Goal: Information Seeking & Learning: Learn about a topic

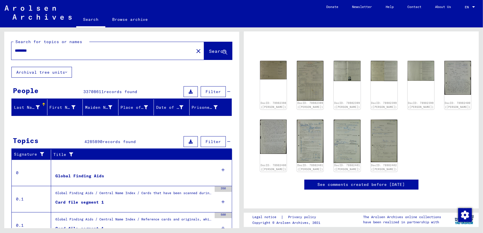
scroll to position [76, 0]
click at [347, 118] on img at bounding box center [347, 141] width 28 height 46
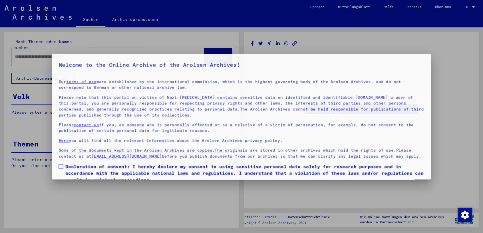
type input "********"
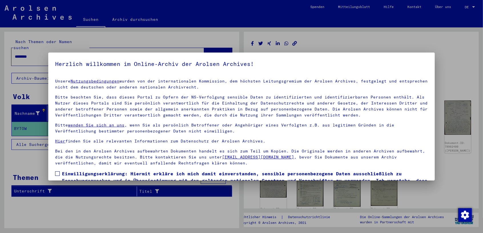
scroll to position [31, 0]
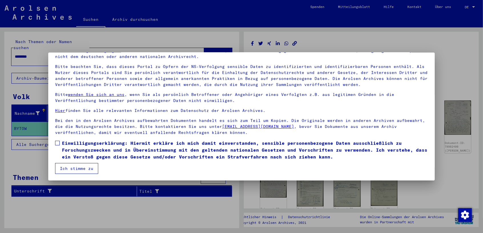
click at [59, 143] on span at bounding box center [57, 143] width 5 height 5
click at [79, 170] on button "Ich stimme zu" at bounding box center [76, 168] width 43 height 11
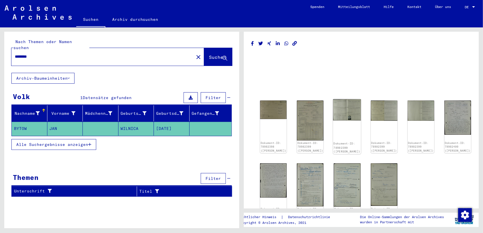
click at [341, 115] on img at bounding box center [347, 109] width 28 height 21
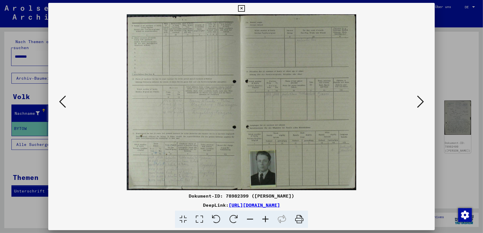
click at [266, 218] on icon at bounding box center [265, 219] width 15 height 17
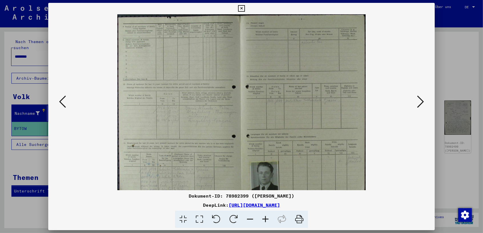
click at [266, 218] on icon at bounding box center [265, 219] width 15 height 17
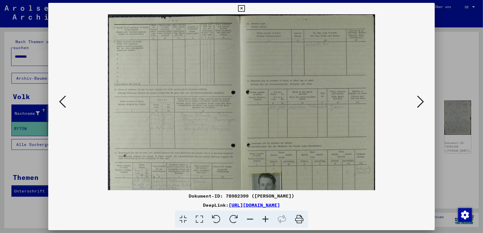
click at [266, 218] on icon at bounding box center [265, 219] width 15 height 17
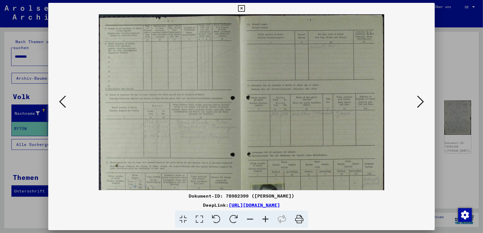
click at [266, 218] on icon at bounding box center [265, 219] width 15 height 17
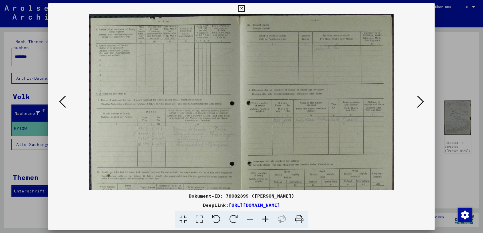
click at [266, 218] on icon at bounding box center [265, 219] width 15 height 17
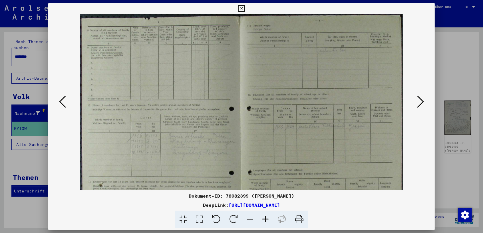
click at [266, 218] on icon at bounding box center [265, 219] width 15 height 17
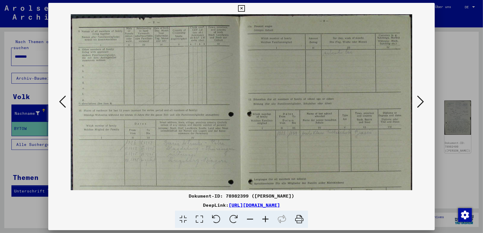
click at [266, 218] on icon at bounding box center [265, 219] width 15 height 17
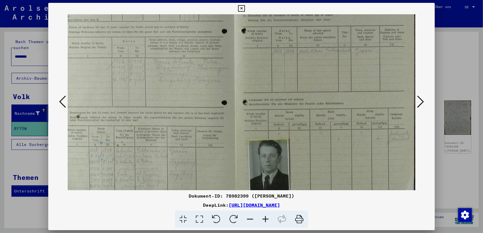
scroll to position [100, 12]
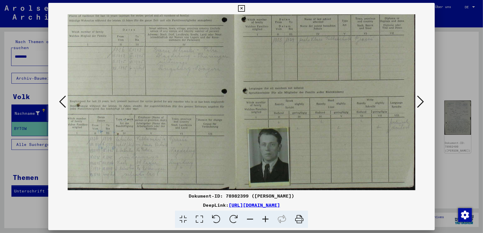
drag, startPoint x: 247, startPoint y: 161, endPoint x: 198, endPoint y: 63, distance: 110.4
click at [198, 63] on img at bounding box center [235, 52] width 361 height 276
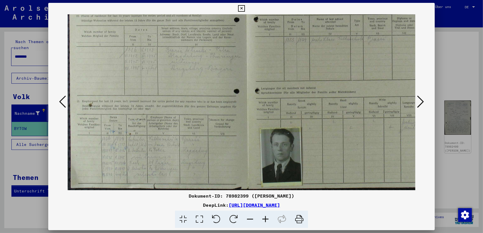
drag, startPoint x: 275, startPoint y: 145, endPoint x: 345, endPoint y: 133, distance: 71.6
click at [345, 133] on img at bounding box center [248, 52] width 361 height 276
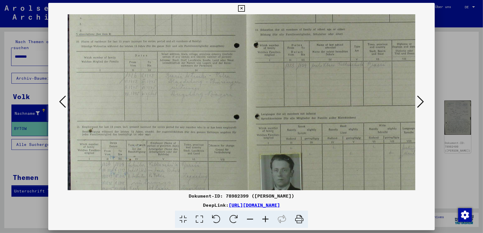
scroll to position [24, 0]
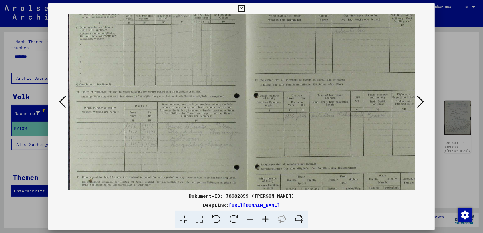
drag, startPoint x: 203, startPoint y: 56, endPoint x: 219, endPoint y: 132, distance: 77.5
click at [219, 132] on img at bounding box center [248, 128] width 361 height 276
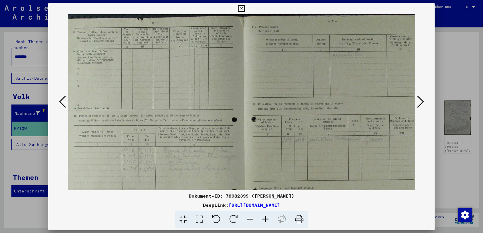
scroll to position [0, 1]
drag, startPoint x: 204, startPoint y: 52, endPoint x: 202, endPoint y: 135, distance: 83.7
click at [202, 135] on img at bounding box center [247, 152] width 361 height 276
click at [60, 101] on icon at bounding box center [62, 102] width 7 height 14
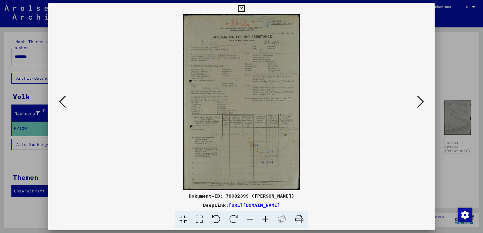
click at [60, 101] on icon at bounding box center [62, 102] width 7 height 14
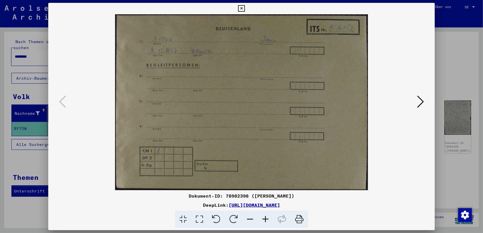
click at [422, 103] on icon at bounding box center [420, 102] width 7 height 14
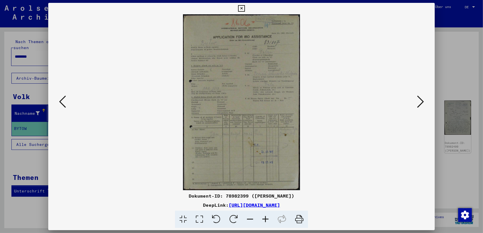
click at [422, 103] on icon at bounding box center [420, 102] width 7 height 14
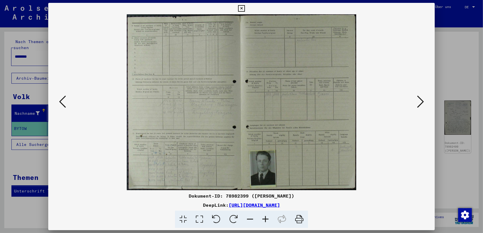
click at [422, 103] on icon at bounding box center [420, 102] width 7 height 14
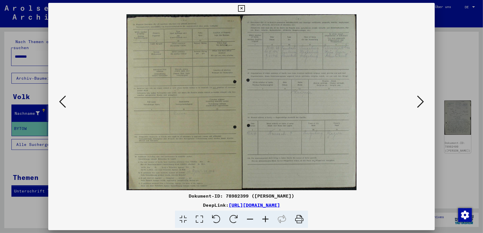
click at [422, 103] on icon at bounding box center [420, 102] width 7 height 14
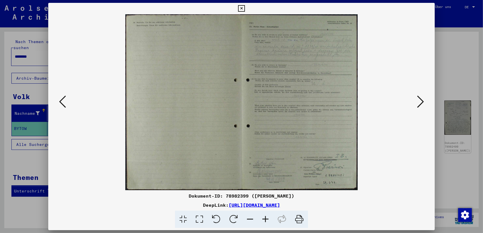
click at [422, 103] on icon at bounding box center [420, 102] width 7 height 14
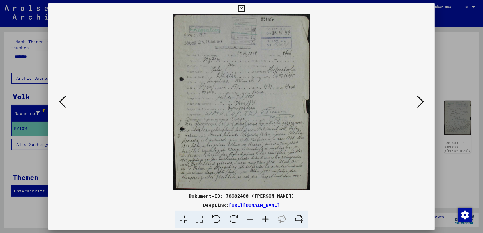
click at [422, 103] on icon at bounding box center [420, 102] width 7 height 14
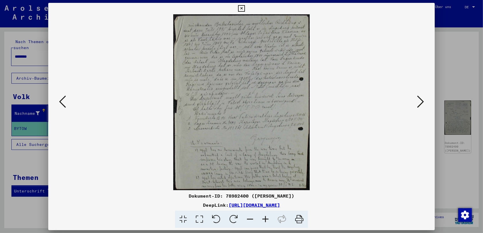
click at [422, 103] on icon at bounding box center [420, 102] width 7 height 14
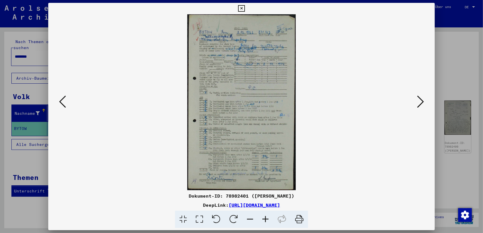
click at [264, 215] on icon at bounding box center [265, 219] width 15 height 17
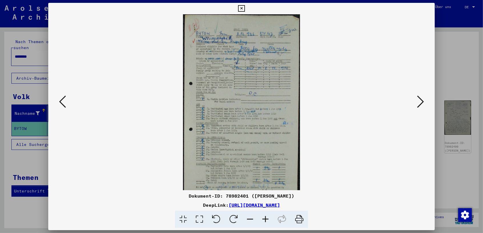
click at [264, 215] on icon at bounding box center [265, 219] width 15 height 17
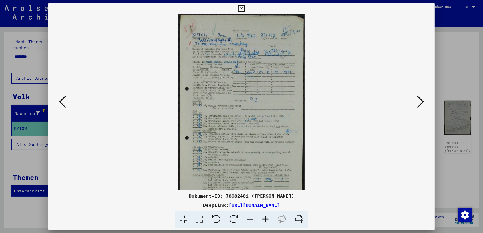
click at [264, 215] on icon at bounding box center [265, 219] width 15 height 17
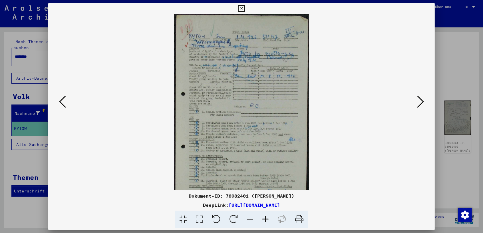
click at [264, 215] on icon at bounding box center [265, 219] width 15 height 17
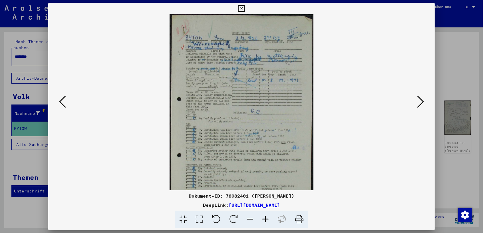
click at [264, 215] on icon at bounding box center [265, 219] width 15 height 17
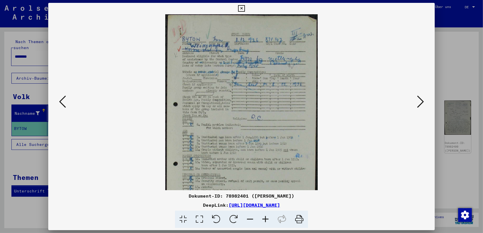
click at [265, 215] on icon at bounding box center [265, 219] width 15 height 17
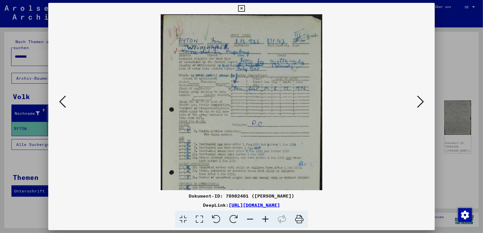
click at [265, 215] on icon at bounding box center [265, 219] width 15 height 17
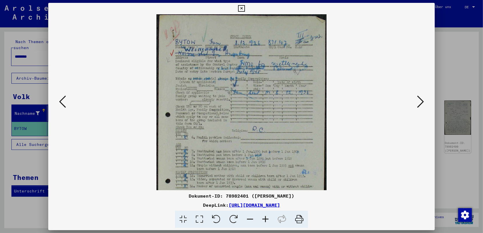
click at [265, 215] on icon at bounding box center [265, 219] width 15 height 17
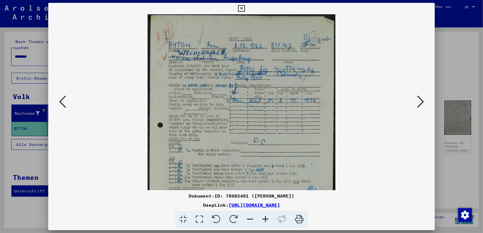
click at [265, 215] on icon at bounding box center [265, 219] width 15 height 17
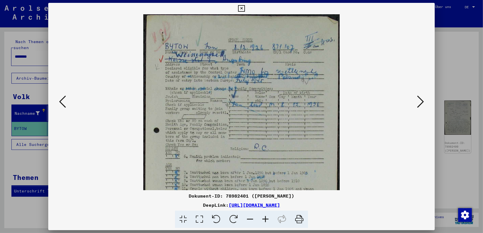
click at [265, 215] on icon at bounding box center [265, 219] width 15 height 17
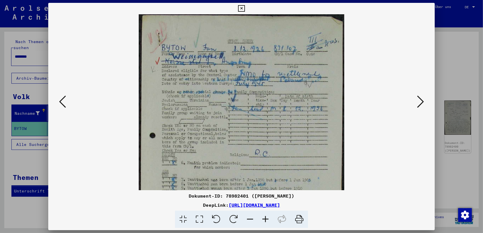
drag, startPoint x: 249, startPoint y: 95, endPoint x: 243, endPoint y: 111, distance: 16.6
click at [243, 111] on img at bounding box center [241, 180] width 205 height 333
drag, startPoint x: 294, startPoint y: 109, endPoint x: 295, endPoint y: 124, distance: 14.9
click at [295, 124] on img at bounding box center [241, 180] width 205 height 333
click at [420, 103] on icon at bounding box center [420, 102] width 7 height 14
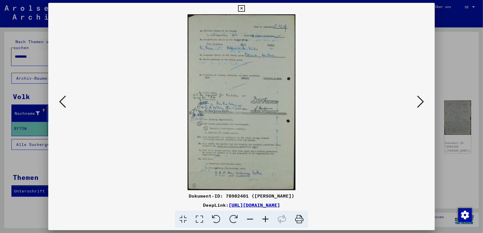
click at [420, 103] on icon at bounding box center [420, 102] width 7 height 14
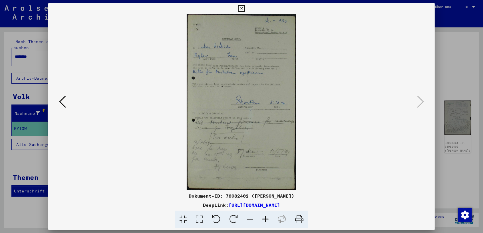
drag, startPoint x: 300, startPoint y: 220, endPoint x: 69, endPoint y: 191, distance: 233.4
click at [300, 220] on icon at bounding box center [299, 219] width 17 height 17
click at [63, 102] on icon at bounding box center [62, 102] width 7 height 14
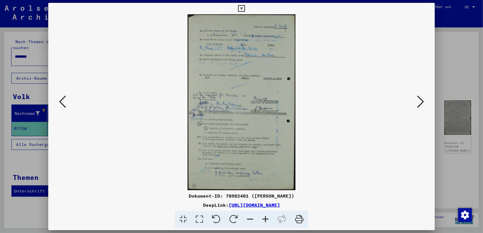
click at [296, 220] on icon at bounding box center [299, 219] width 17 height 17
click at [60, 101] on icon at bounding box center [62, 102] width 7 height 14
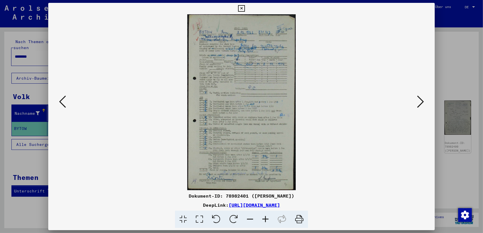
click at [299, 221] on icon at bounding box center [299, 219] width 17 height 17
click at [61, 103] on icon at bounding box center [62, 102] width 7 height 14
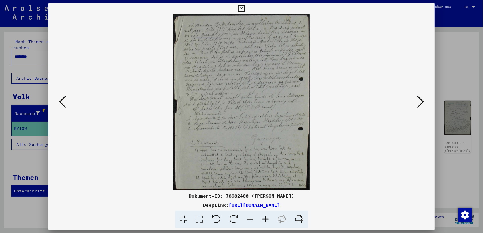
click at [299, 221] on icon at bounding box center [299, 219] width 17 height 17
click at [61, 103] on icon at bounding box center [62, 102] width 7 height 14
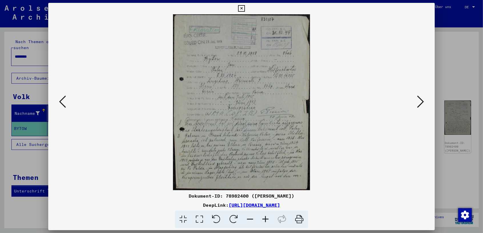
click at [297, 220] on icon at bounding box center [299, 219] width 17 height 17
click at [62, 103] on icon at bounding box center [62, 102] width 7 height 14
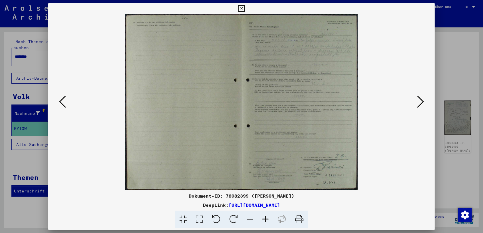
click at [296, 220] on icon at bounding box center [299, 219] width 17 height 17
click at [59, 101] on icon at bounding box center [62, 102] width 7 height 14
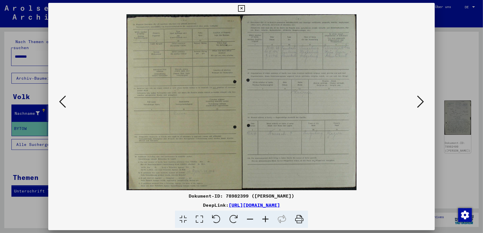
click at [296, 219] on icon at bounding box center [299, 219] width 17 height 17
click at [61, 105] on icon at bounding box center [62, 102] width 7 height 14
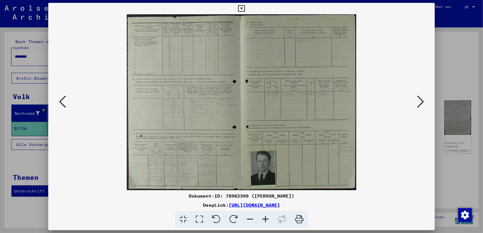
click at [301, 219] on icon at bounding box center [299, 219] width 17 height 17
click at [267, 221] on icon at bounding box center [265, 219] width 15 height 17
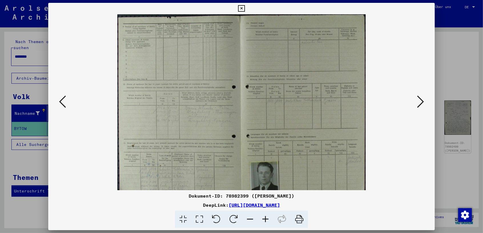
click at [267, 221] on icon at bounding box center [265, 219] width 15 height 17
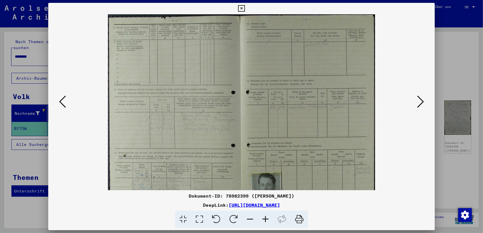
click at [267, 221] on icon at bounding box center [265, 219] width 15 height 17
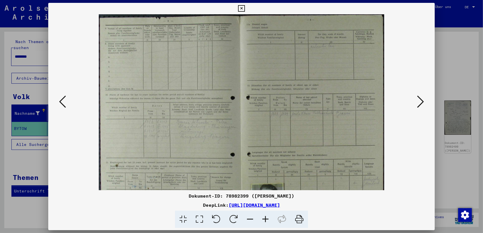
click at [267, 221] on icon at bounding box center [265, 219] width 15 height 17
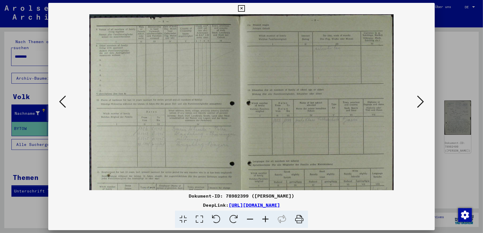
click at [267, 221] on icon at bounding box center [265, 219] width 15 height 17
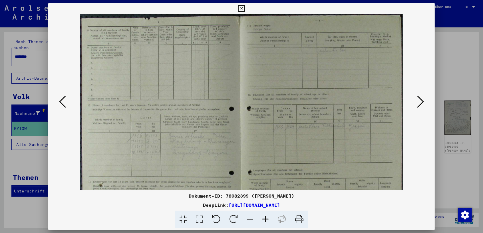
click at [267, 221] on icon at bounding box center [265, 219] width 15 height 17
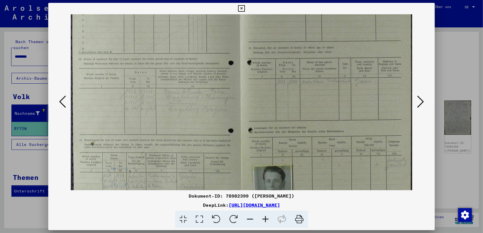
drag, startPoint x: 285, startPoint y: 168, endPoint x: 285, endPoint y: 114, distance: 53.7
click at [285, 114] on img at bounding box center [242, 94] width 342 height 262
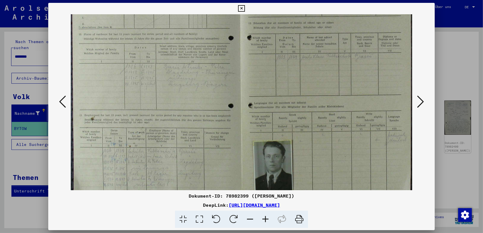
scroll to position [86, 0]
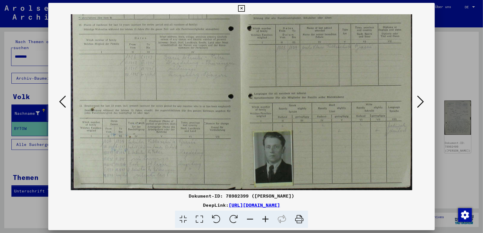
drag, startPoint x: 284, startPoint y: 172, endPoint x: 287, endPoint y: 91, distance: 80.6
click at [287, 91] on img at bounding box center [242, 60] width 342 height 262
click at [265, 219] on icon at bounding box center [265, 219] width 15 height 17
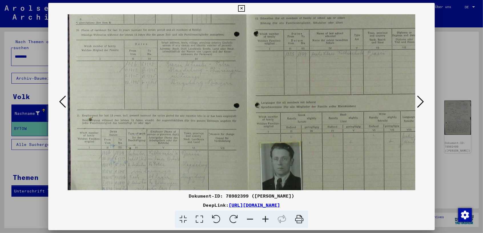
click at [265, 219] on icon at bounding box center [265, 219] width 15 height 17
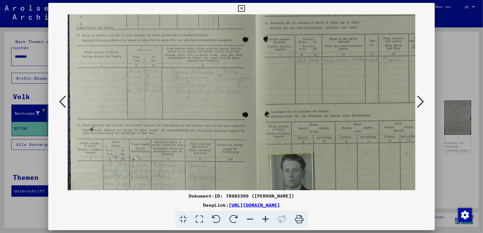
click at [265, 219] on icon at bounding box center [265, 219] width 15 height 17
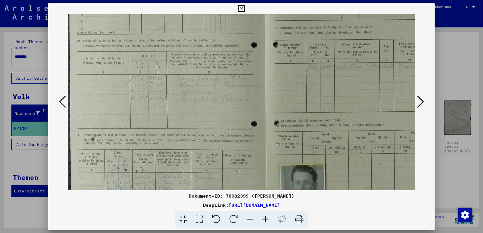
click at [265, 219] on icon at bounding box center [265, 219] width 15 height 17
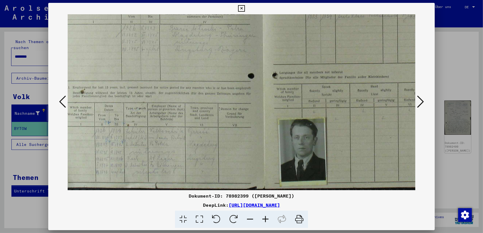
scroll to position [143, 14]
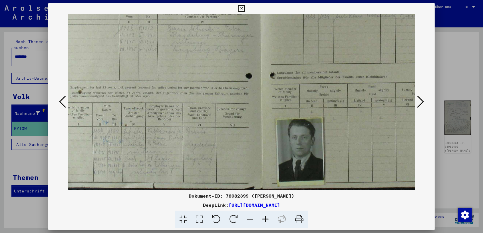
drag, startPoint x: 288, startPoint y: 165, endPoint x: 274, endPoint y: 83, distance: 82.9
click at [274, 83] on img at bounding box center [262, 30] width 416 height 319
click at [264, 219] on icon at bounding box center [265, 219] width 15 height 17
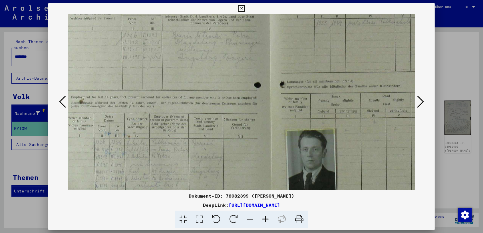
click at [264, 219] on icon at bounding box center [265, 219] width 15 height 17
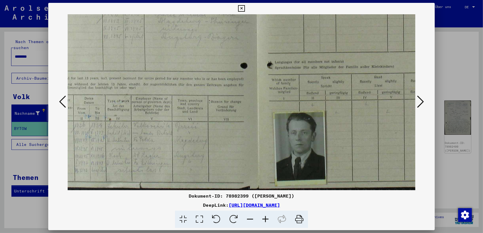
scroll to position [171, 39]
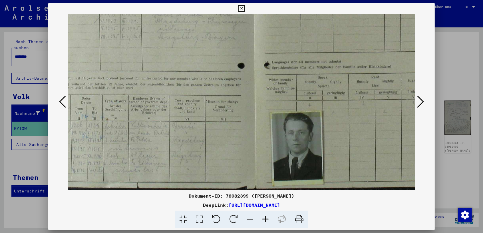
drag, startPoint x: 269, startPoint y: 150, endPoint x: 244, endPoint y: 82, distance: 72.4
click at [244, 82] on img at bounding box center [256, 16] width 454 height 347
click at [60, 104] on icon at bounding box center [62, 102] width 7 height 14
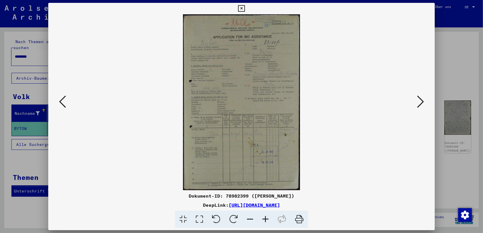
click at [297, 220] on icon at bounding box center [299, 219] width 17 height 17
click at [64, 104] on icon at bounding box center [62, 102] width 7 height 14
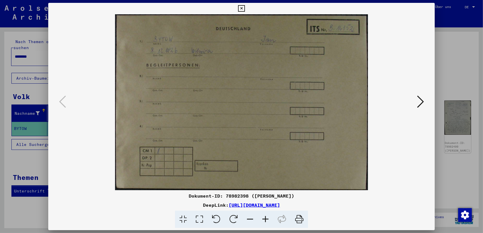
click at [299, 221] on icon at bounding box center [299, 219] width 17 height 17
click at [19, 149] on div at bounding box center [241, 116] width 483 height 233
